Goal: Transaction & Acquisition: Purchase product/service

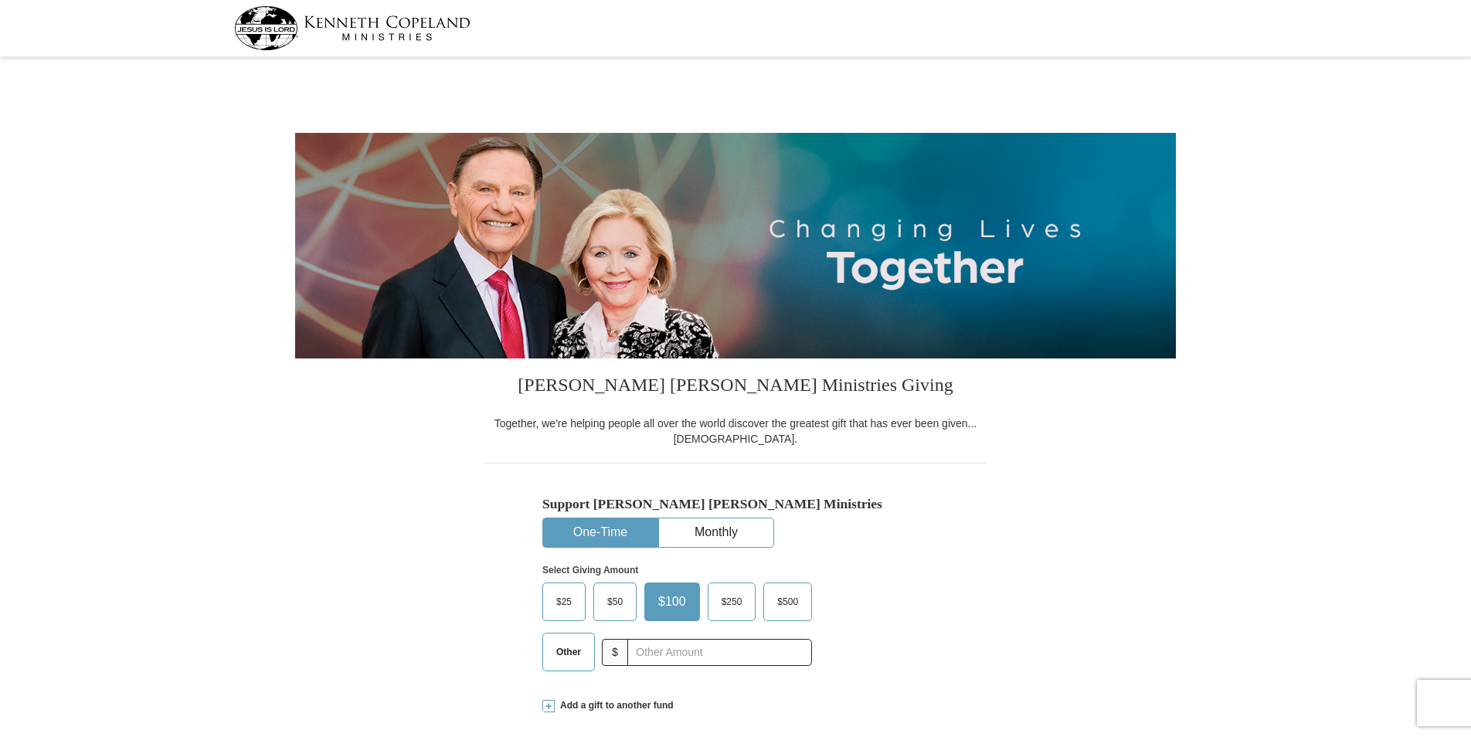
click at [564, 603] on span "$25" at bounding box center [564, 601] width 31 height 23
click at [0, 0] on input "$25" at bounding box center [0, 0] width 0 height 0
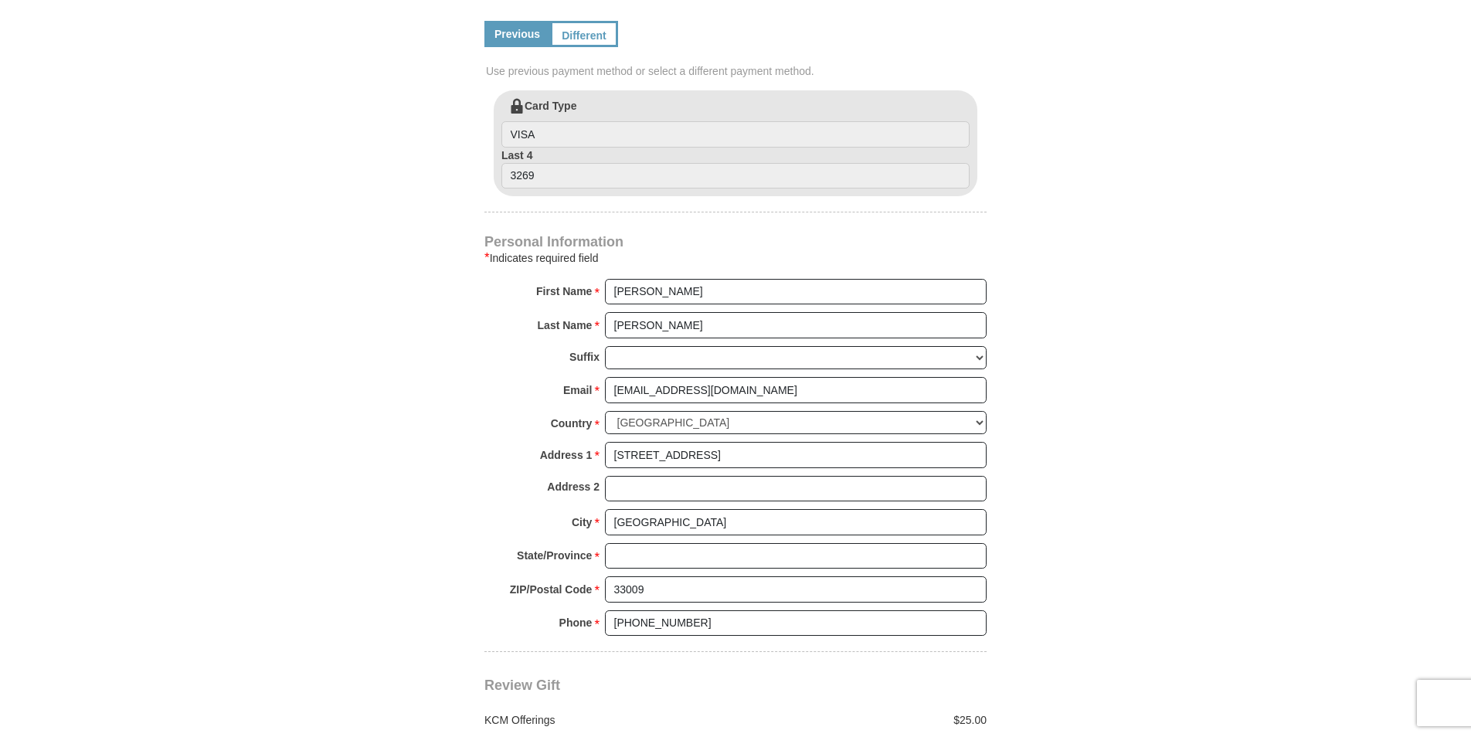
scroll to position [850, 0]
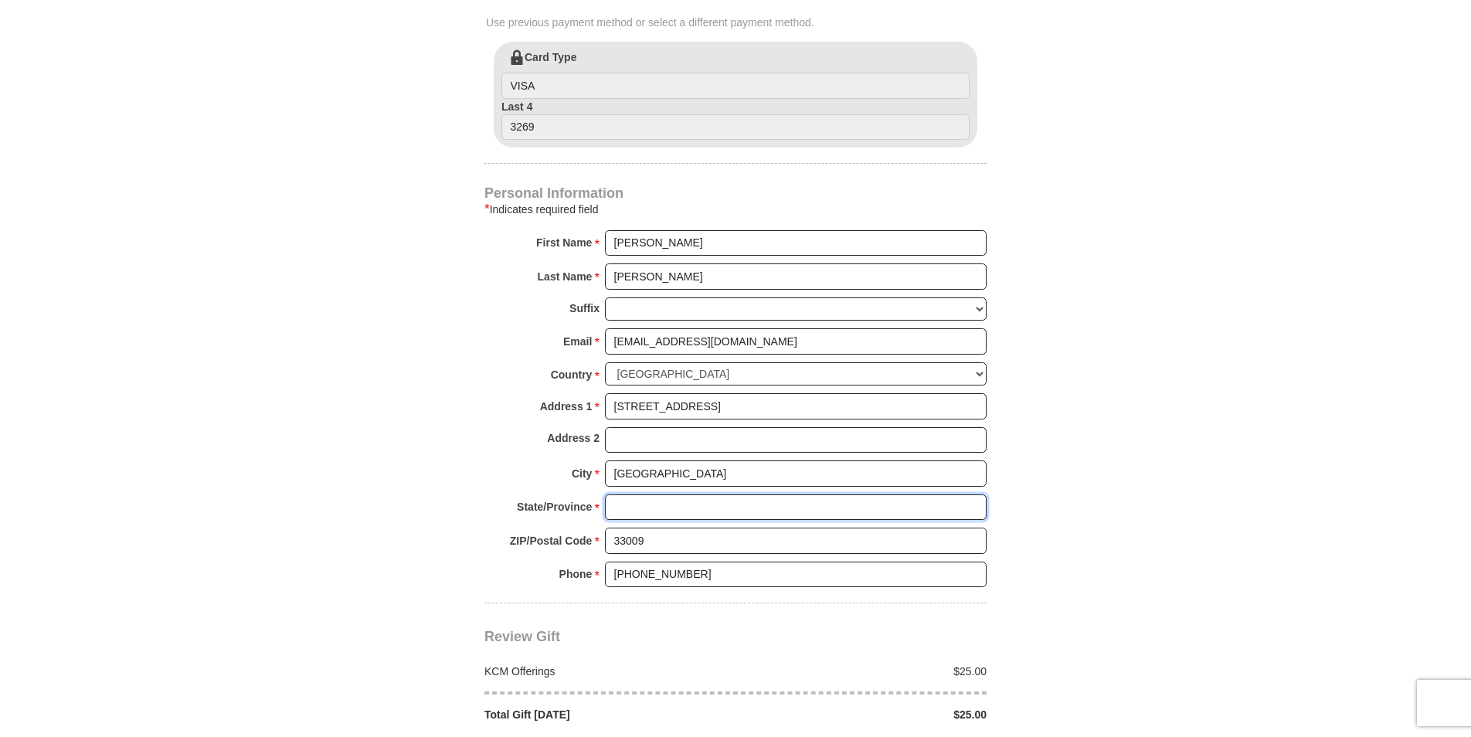
click at [643, 511] on input "State/Province *" at bounding box center [796, 507] width 382 height 26
type input "[US_STATE]"
type input "40.00"
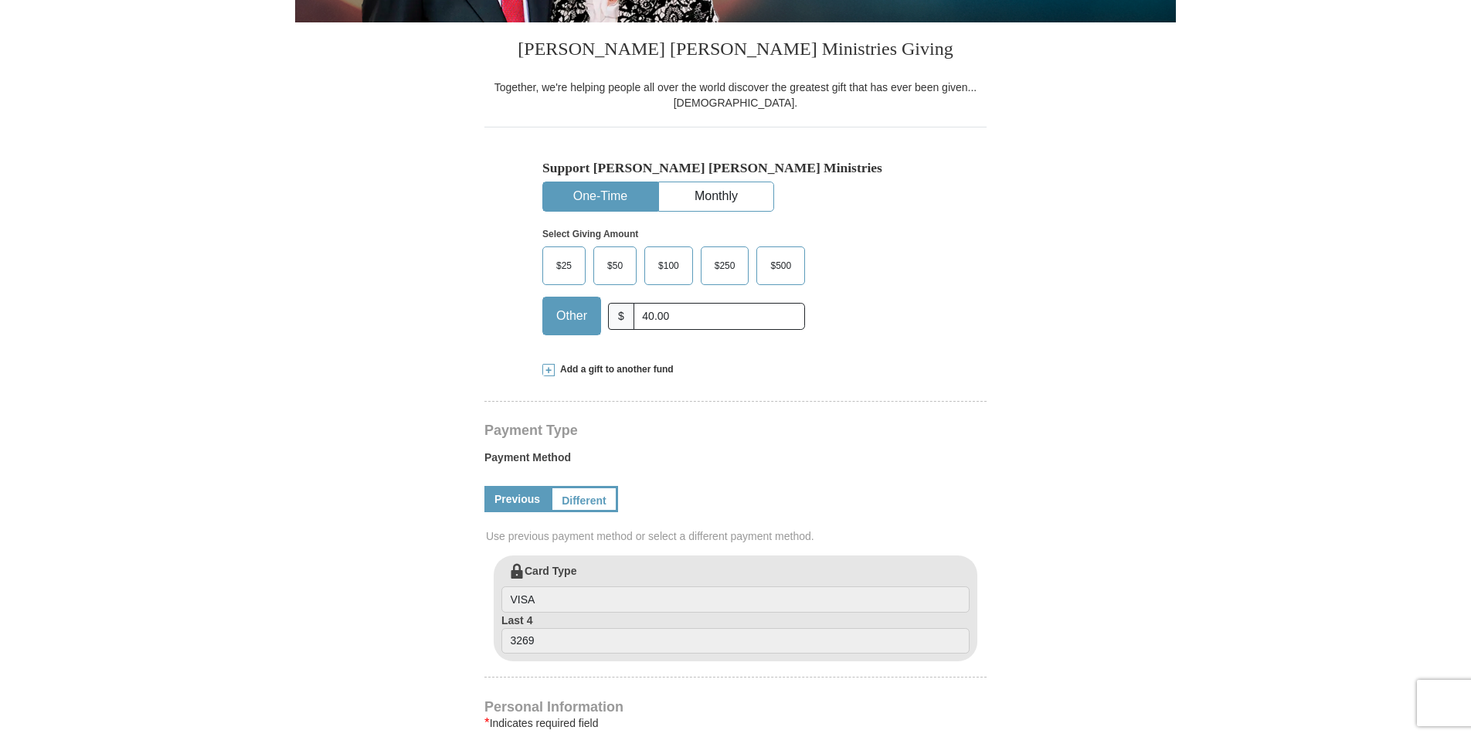
scroll to position [309, 0]
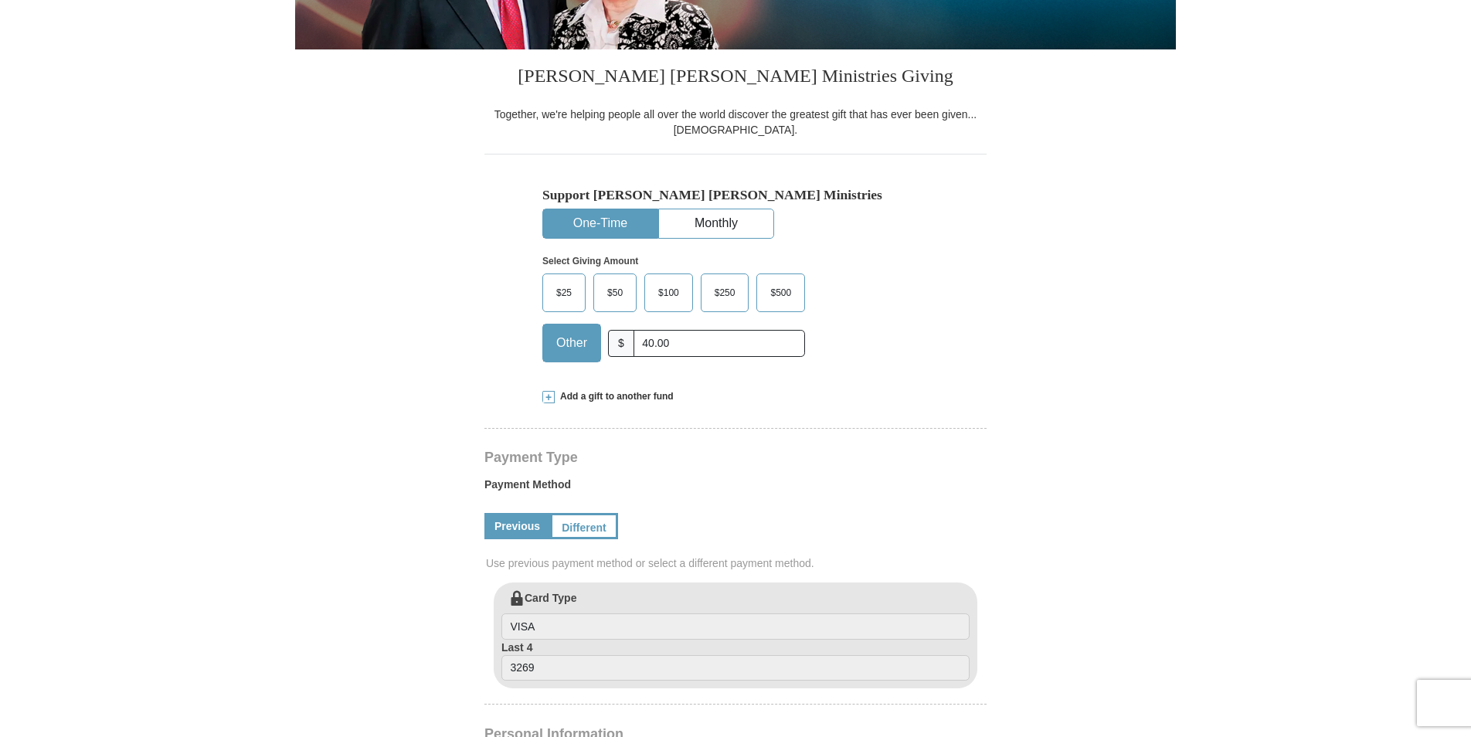
click at [562, 287] on span "$25" at bounding box center [564, 292] width 31 height 23
click at [0, 0] on input "$25" at bounding box center [0, 0] width 0 height 0
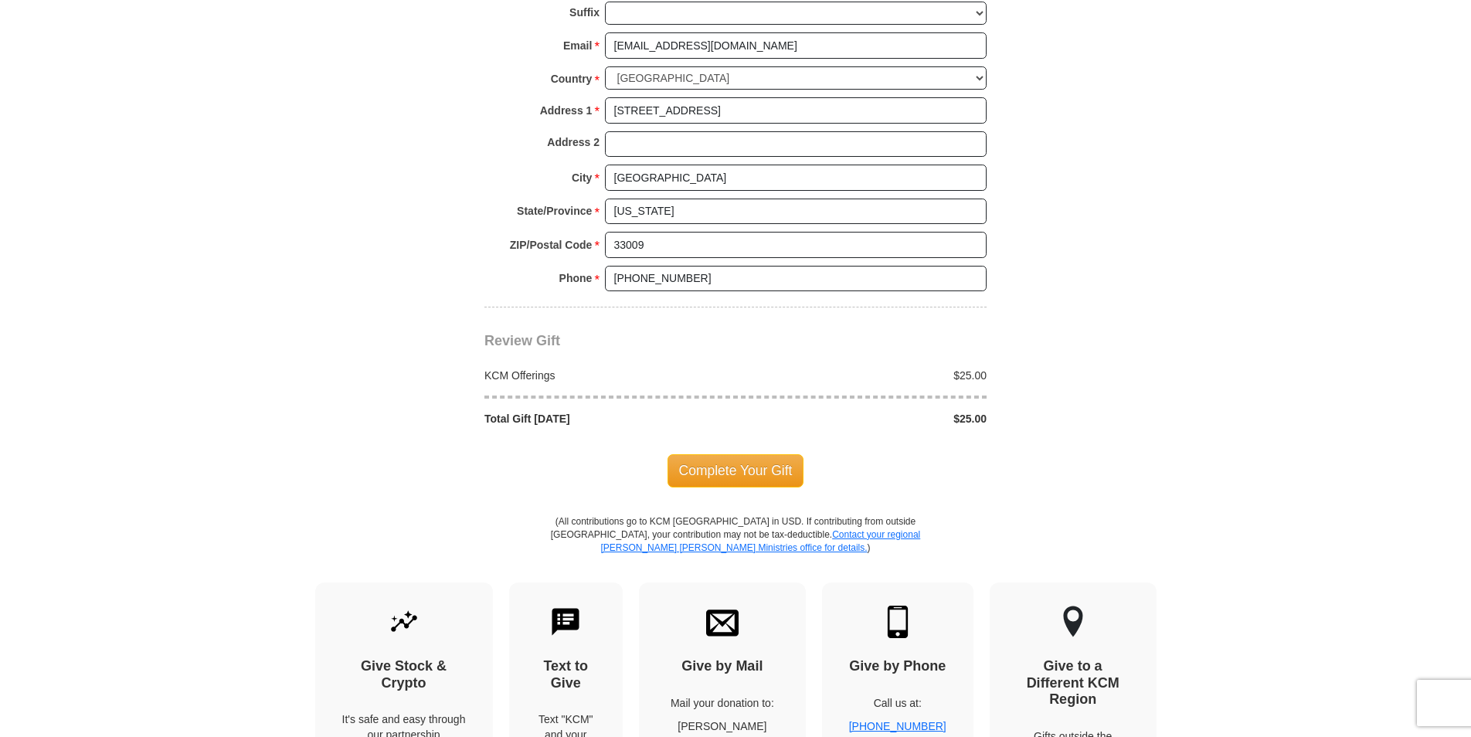
scroll to position [1159, 0]
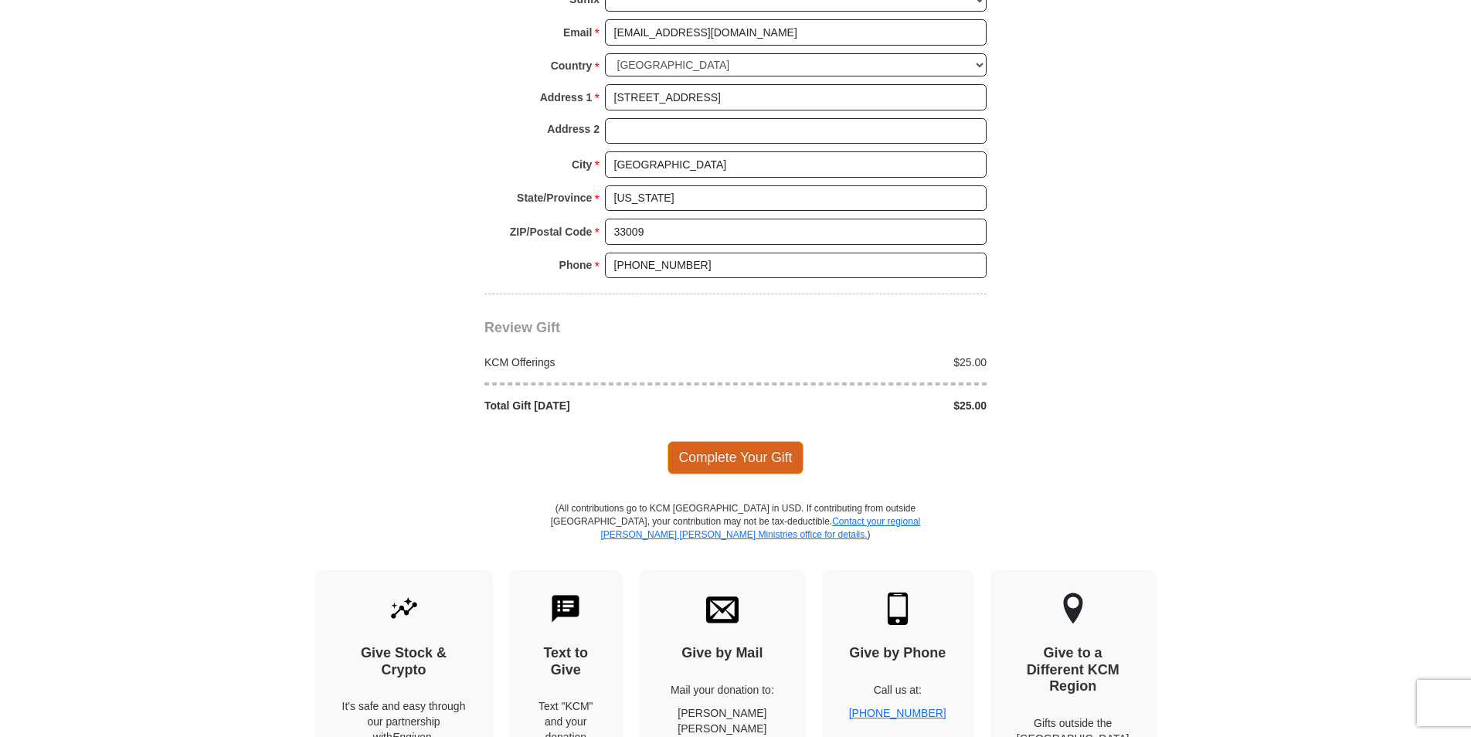
click at [723, 457] on span "Complete Your Gift" at bounding box center [735, 457] width 137 height 32
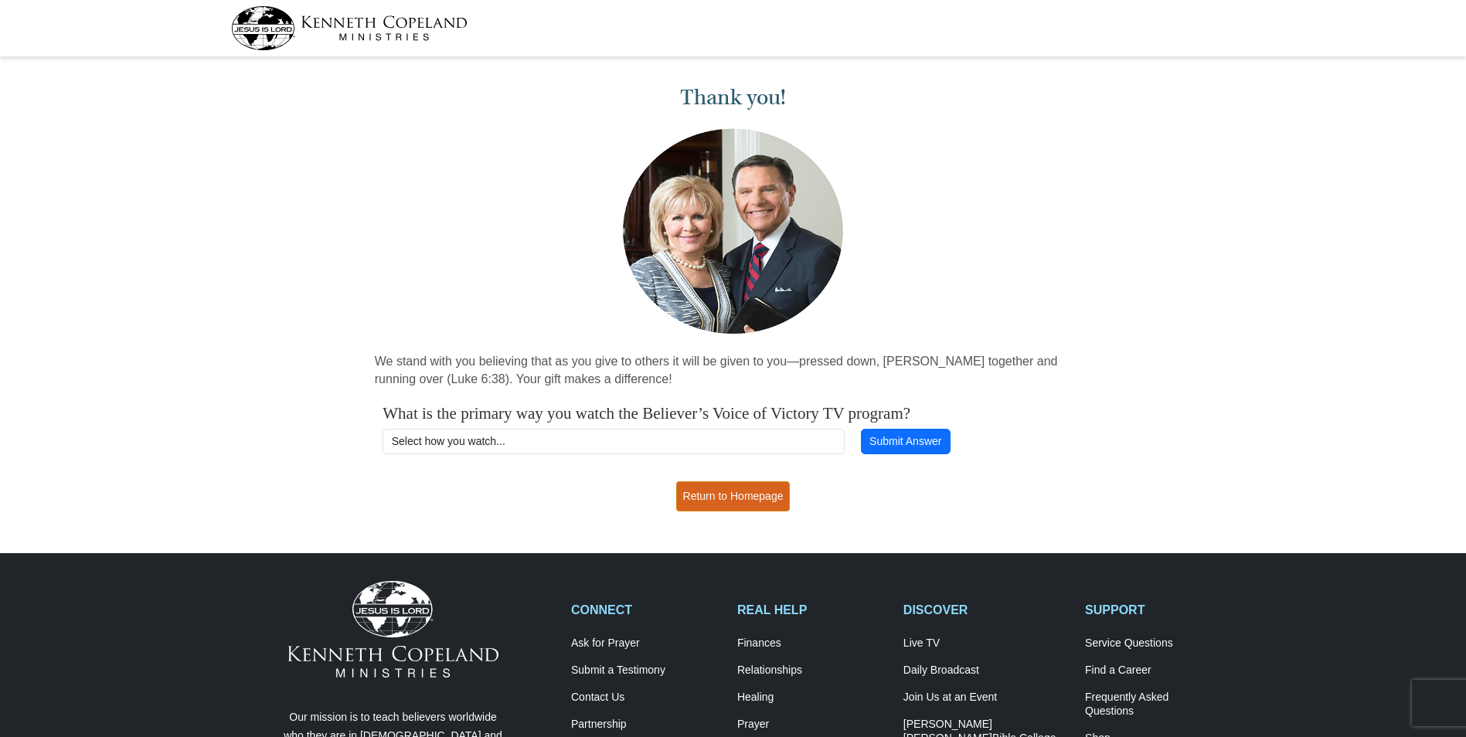
click at [722, 491] on link "Return to Homepage" at bounding box center [733, 496] width 114 height 30
